Goal: Navigation & Orientation: Find specific page/section

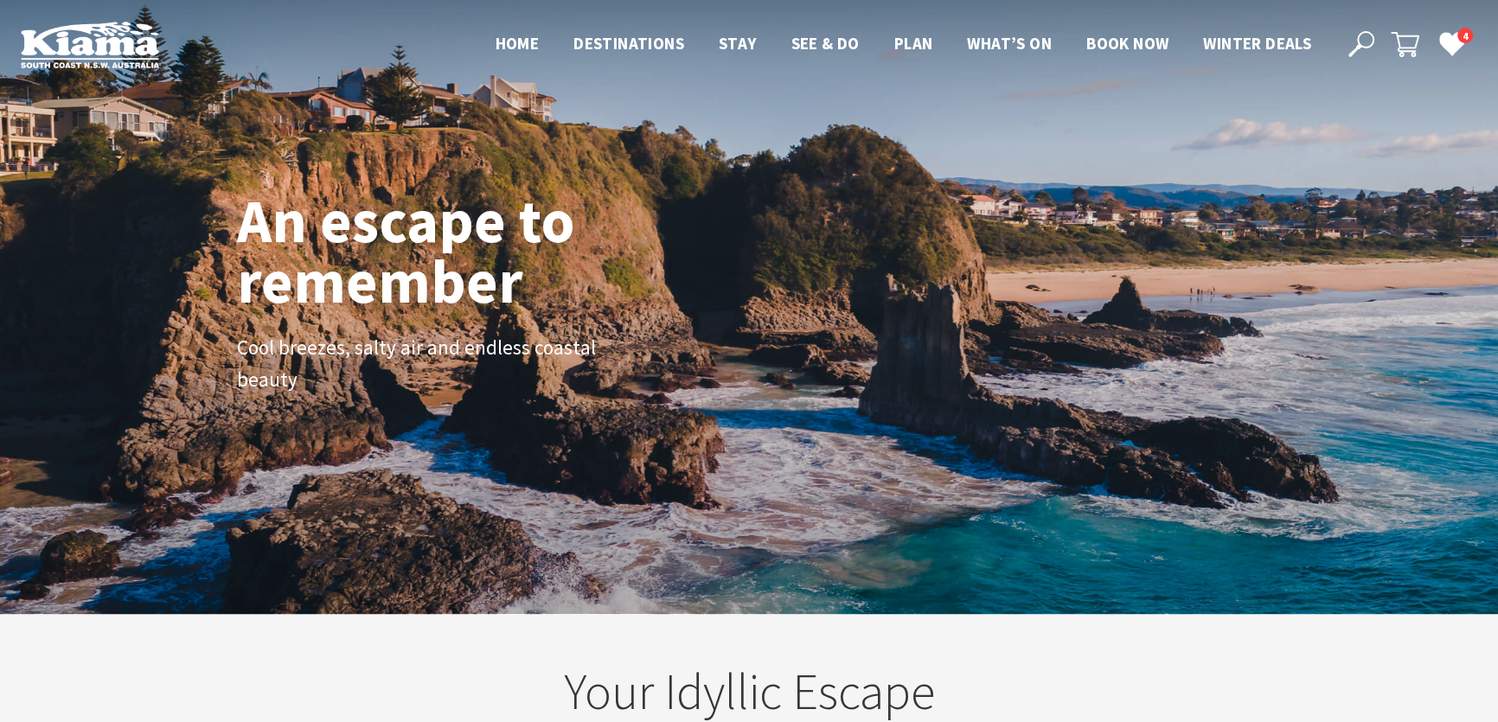
scroll to position [303, 1509]
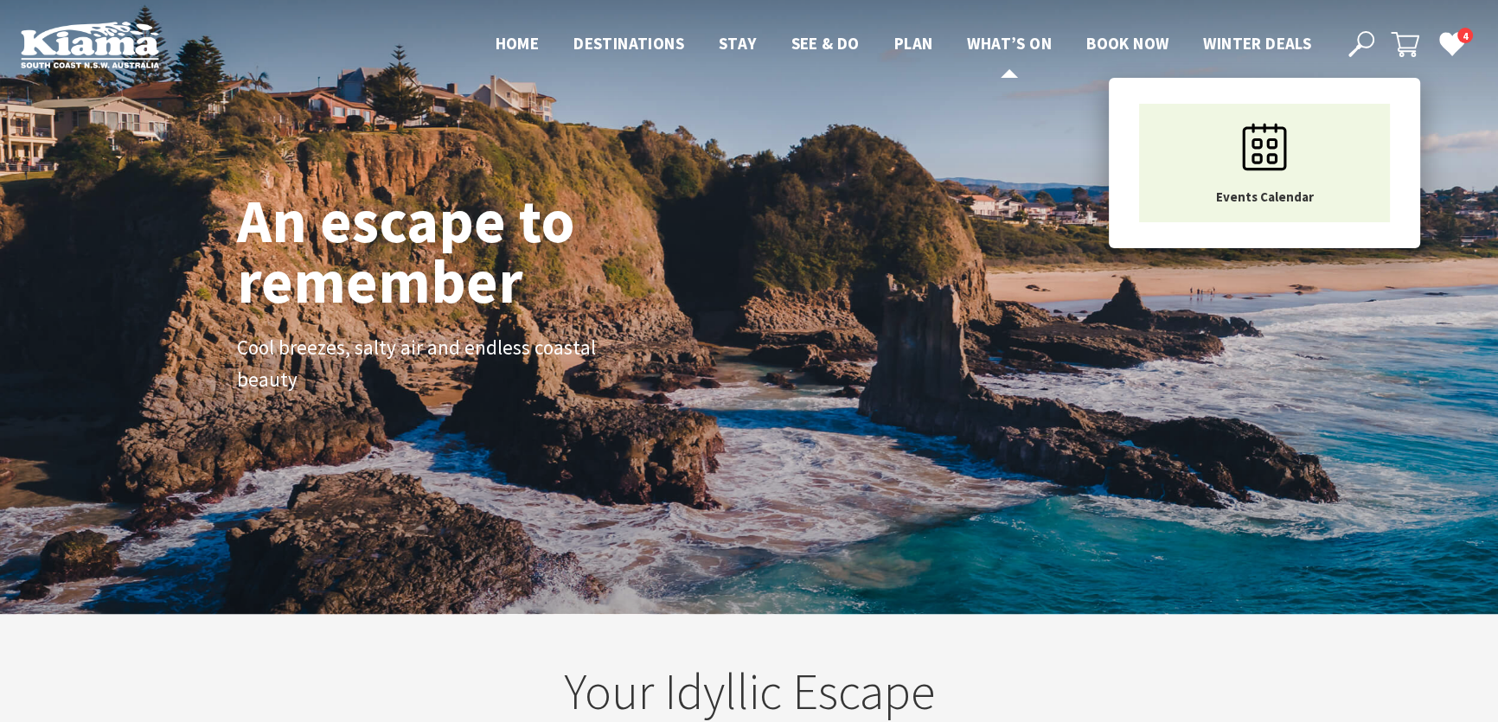
click at [1000, 51] on span "What’s On" at bounding box center [1009, 43] width 85 height 21
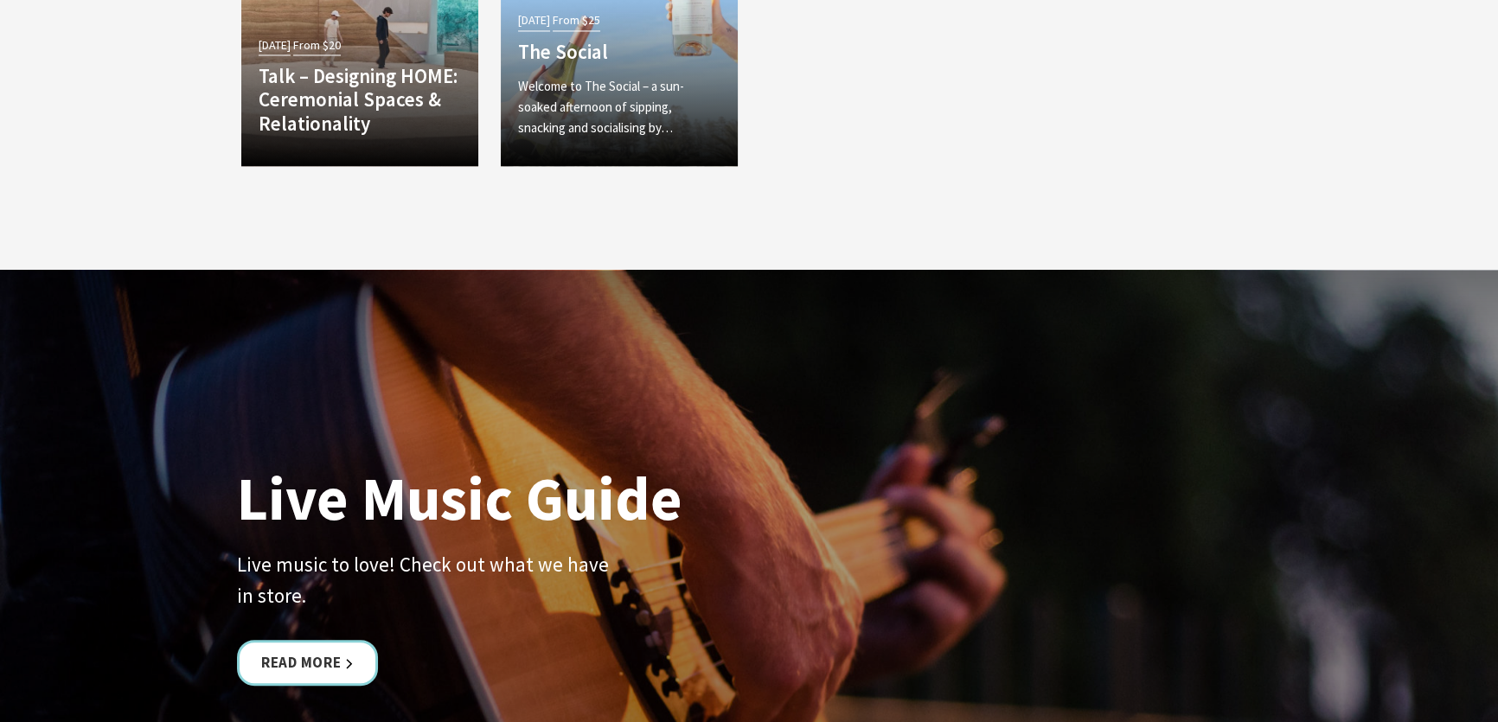
scroll to position [4087, 0]
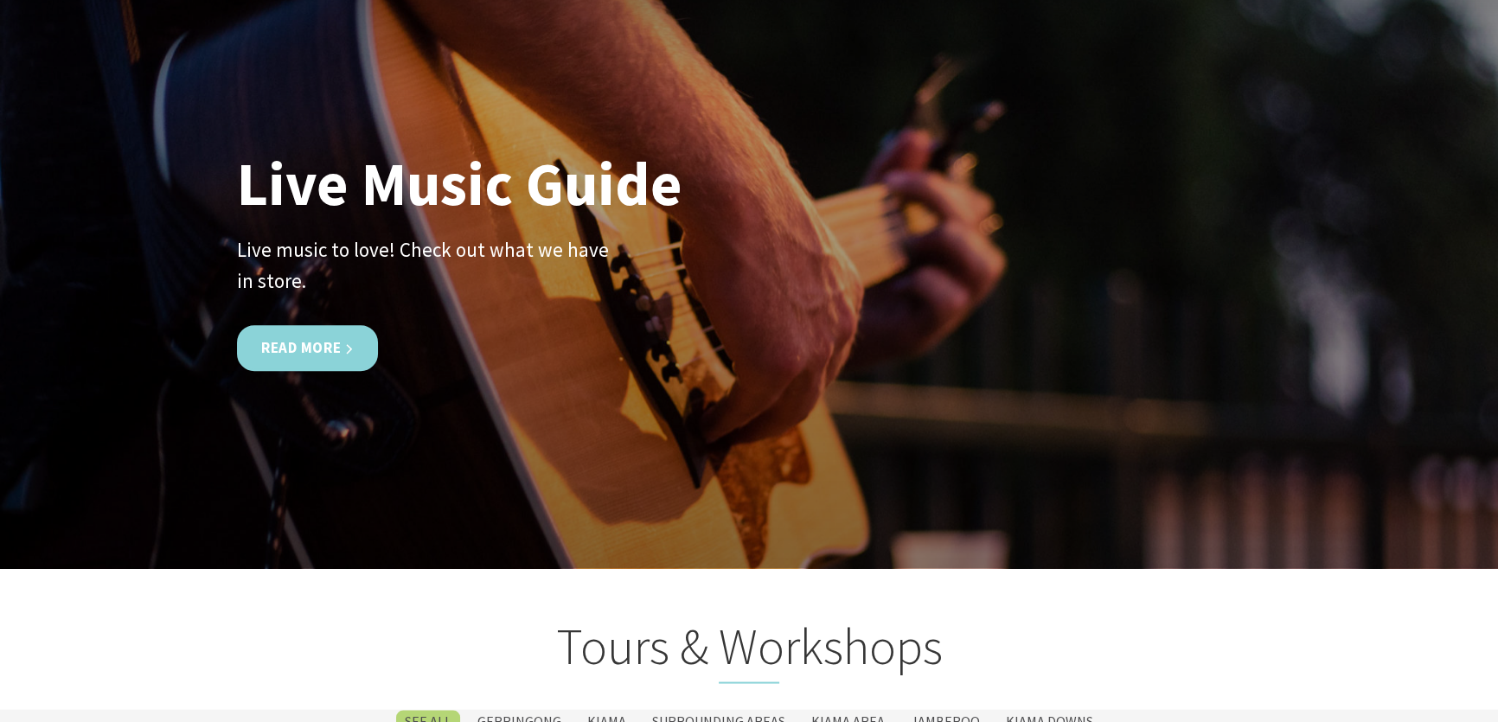
click at [337, 342] on link "Read More" at bounding box center [307, 348] width 141 height 46
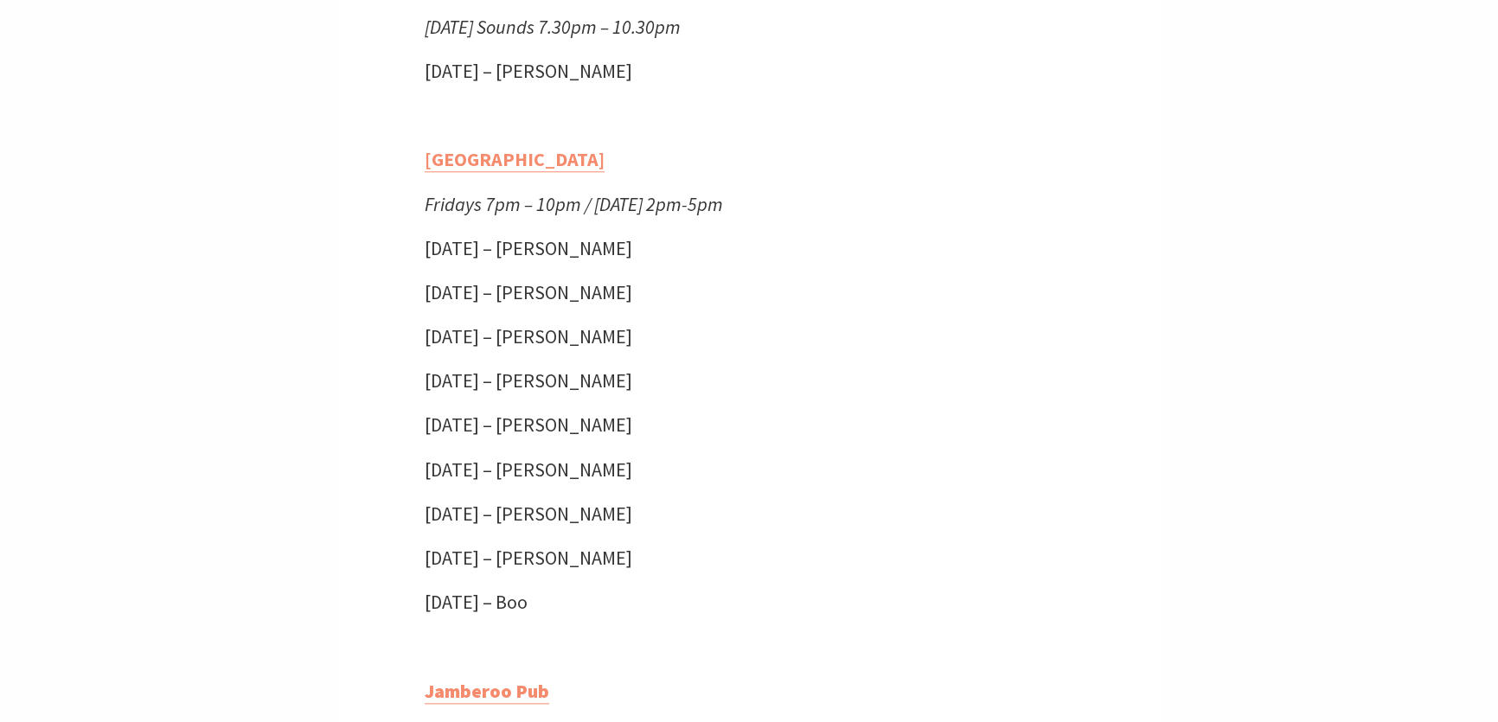
scroll to position [2122, 0]
